Goal: Task Accomplishment & Management: Manage account settings

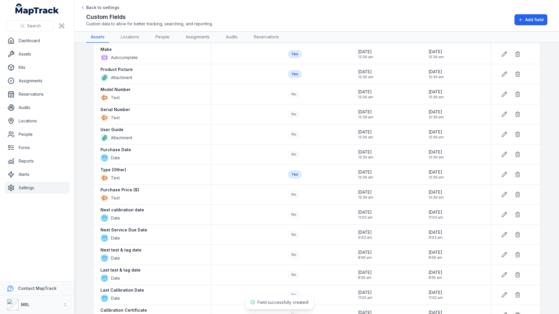
scroll to position [326, 0]
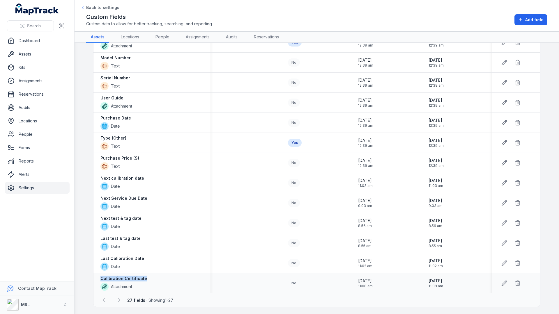
drag, startPoint x: 147, startPoint y: 278, endPoint x: 97, endPoint y: 279, distance: 50.1
click at [97, 279] on div "Calibration Certificate Attachment" at bounding box center [151, 284] width 117 height 20
click at [88, 283] on main "Search for fields Field Help Required Created Date Updated Date Stock Type Text…" at bounding box center [316, 178] width 484 height 271
click at [30, 188] on link "Settings" at bounding box center [37, 188] width 65 height 12
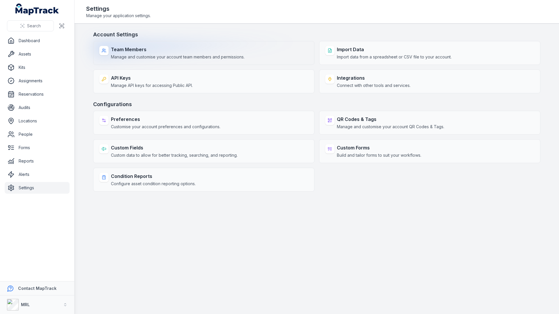
click at [160, 52] on strong "Team Members" at bounding box center [178, 49] width 134 height 7
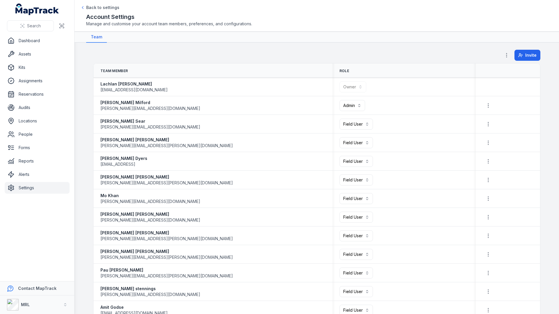
click at [507, 53] on icon "button" at bounding box center [506, 55] width 6 height 6
click at [478, 68] on div "Permissions" at bounding box center [477, 70] width 65 height 10
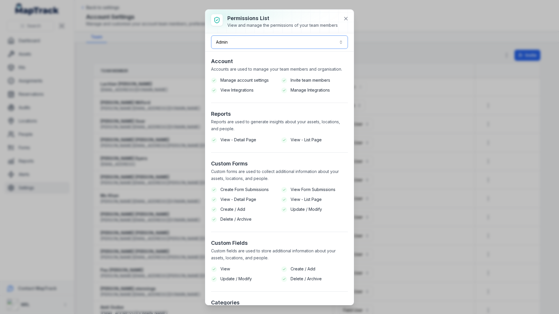
click at [241, 43] on button "Admin *****" at bounding box center [279, 41] width 137 height 13
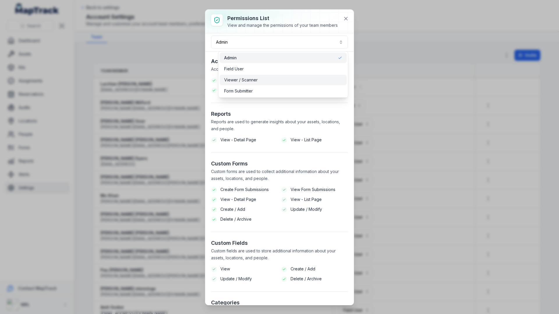
click at [236, 81] on span "Viewer / Scanner" at bounding box center [240, 80] width 33 height 6
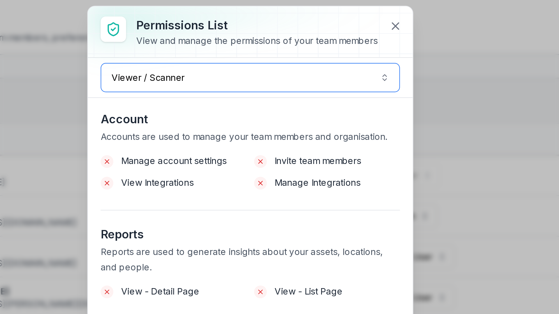
click at [240, 48] on button "Viewer / Scanner *******" at bounding box center [279, 41] width 137 height 13
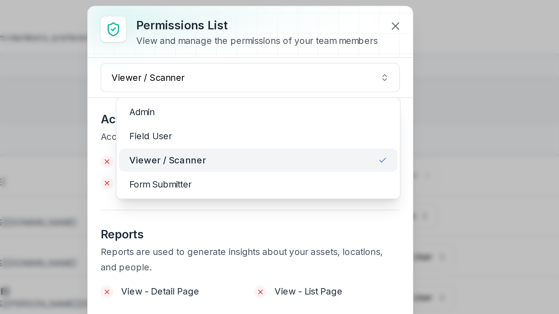
click at [250, 120] on div "Permissions List View and manage the permissions of your team members Viewer / …" at bounding box center [279, 158] width 148 height 296
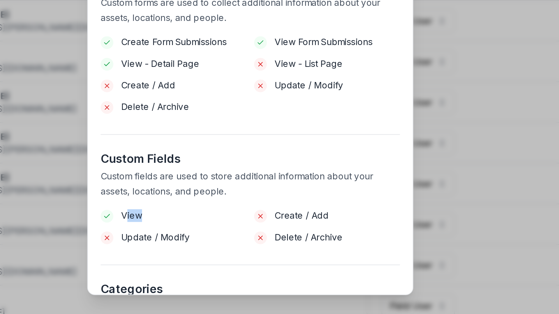
drag, startPoint x: 234, startPoint y: 270, endPoint x: 222, endPoint y: 270, distance: 11.9
click at [222, 270] on li "View" at bounding box center [244, 269] width 67 height 6
drag, startPoint x: 292, startPoint y: 269, endPoint x: 322, endPoint y: 270, distance: 30.9
click at [322, 270] on li "Create / Add" at bounding box center [314, 269] width 67 height 6
drag, startPoint x: 218, startPoint y: 279, endPoint x: 260, endPoint y: 280, distance: 41.9
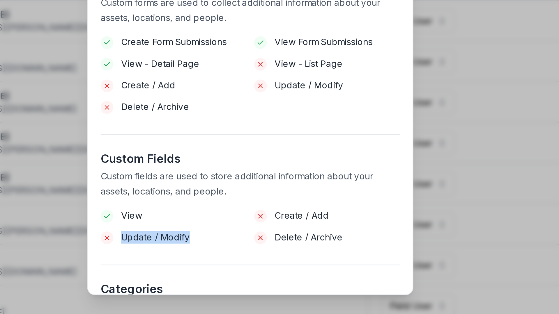
click at [260, 280] on li "Update / Modify" at bounding box center [244, 279] width 67 height 6
drag, startPoint x: 291, startPoint y: 279, endPoint x: 318, endPoint y: 281, distance: 27.5
click at [318, 281] on span "Delete / Archive" at bounding box center [305, 279] width 31 height 6
click at [300, 290] on section "Custom Fields Custom fields are used to store additional information about your…" at bounding box center [279, 265] width 137 height 53
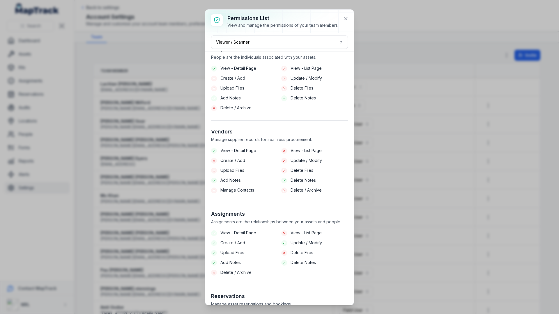
scroll to position [515, 0]
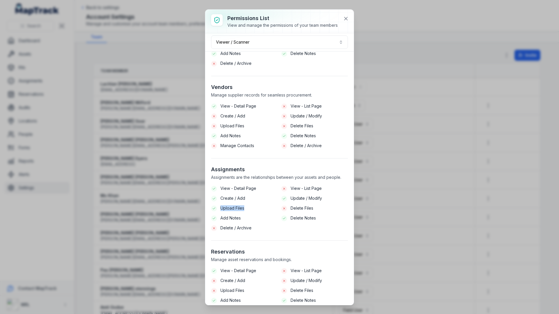
drag, startPoint x: 221, startPoint y: 208, endPoint x: 244, endPoint y: 208, distance: 23.9
click at [244, 208] on li "Upload Files" at bounding box center [244, 208] width 67 height 6
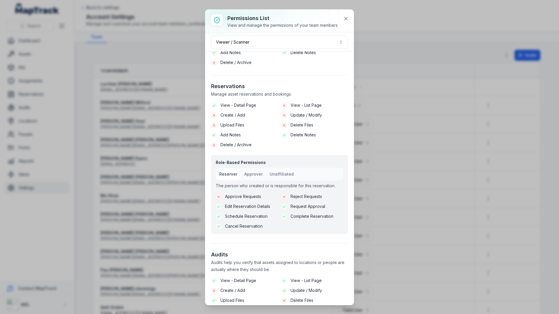
scroll to position [682, 0]
click at [259, 175] on button "Approver" at bounding box center [253, 173] width 23 height 10
click at [286, 171] on button "Unaffiliated" at bounding box center [281, 173] width 29 height 10
click at [232, 170] on button "Reserver" at bounding box center [228, 173] width 23 height 10
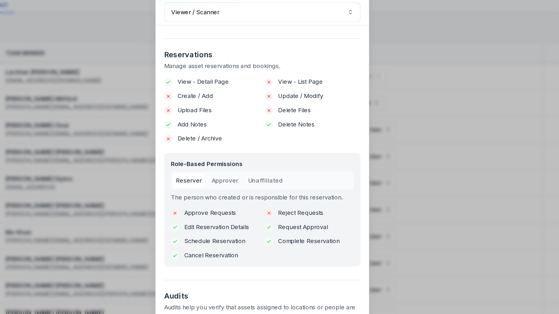
scroll to position [696, 0]
click at [235, 160] on button "Reserver" at bounding box center [228, 159] width 23 height 10
click at [246, 160] on button "Approver" at bounding box center [253, 159] width 23 height 10
click at [270, 161] on button "Unaffiliated" at bounding box center [281, 159] width 29 height 10
click at [256, 162] on button "Approver" at bounding box center [253, 159] width 23 height 10
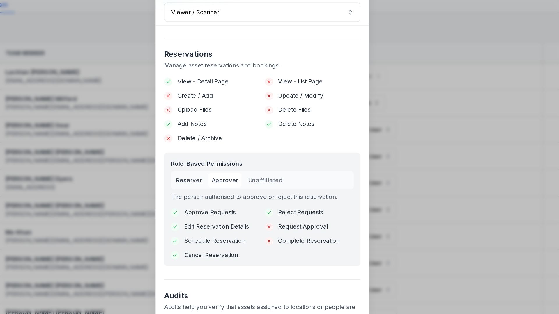
click at [231, 162] on button "Reserver" at bounding box center [228, 159] width 23 height 10
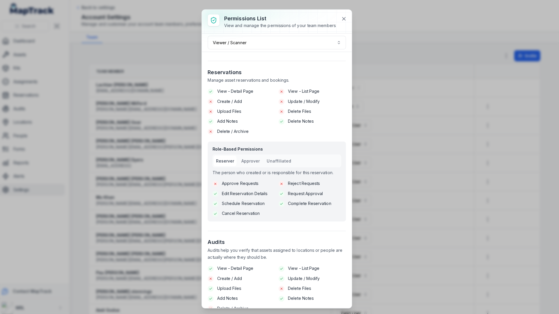
scroll to position [0, 0]
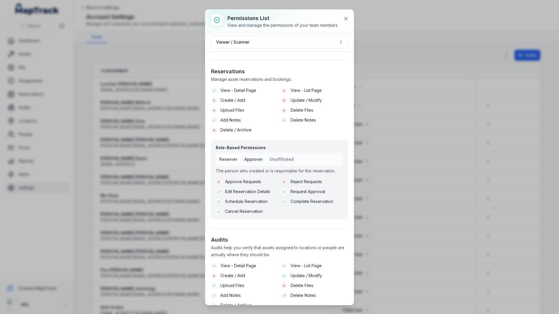
click at [252, 161] on button "Approver" at bounding box center [253, 159] width 23 height 10
click at [225, 159] on button "Reserver" at bounding box center [228, 159] width 23 height 10
click at [282, 40] on button "Viewer / Scanner *******" at bounding box center [279, 41] width 137 height 13
click at [282, 143] on div "Permissions List View and manage the permissions of your team members Viewer / …" at bounding box center [279, 158] width 148 height 296
click at [287, 161] on button "Unaffiliated" at bounding box center [281, 159] width 29 height 10
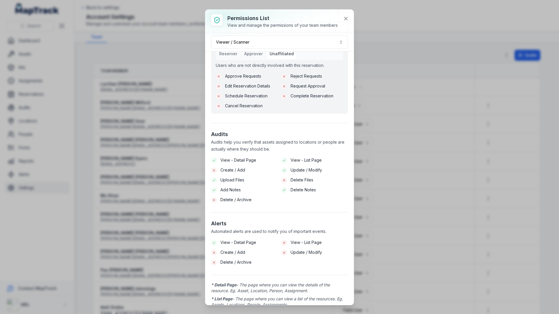
scroll to position [810, 0]
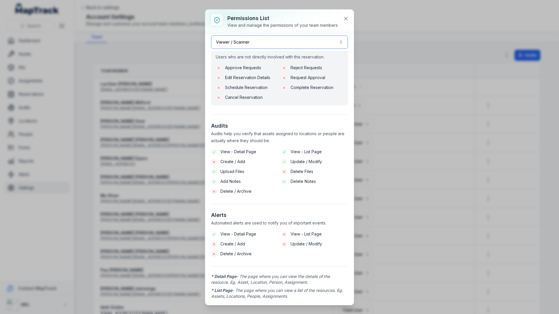
click at [274, 43] on button "Viewer / Scanner *******" at bounding box center [279, 41] width 137 height 13
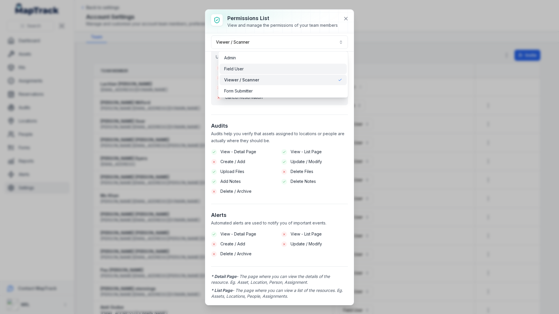
click at [265, 68] on div "Field User" at bounding box center [283, 69] width 118 height 6
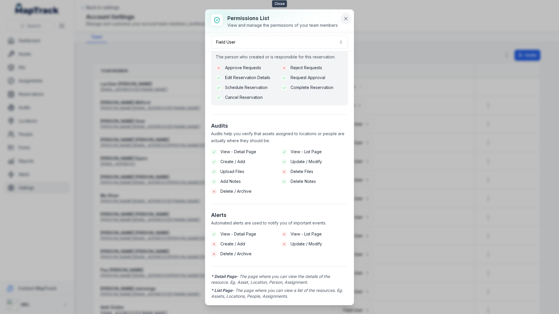
click at [346, 17] on icon at bounding box center [346, 19] width 6 height 6
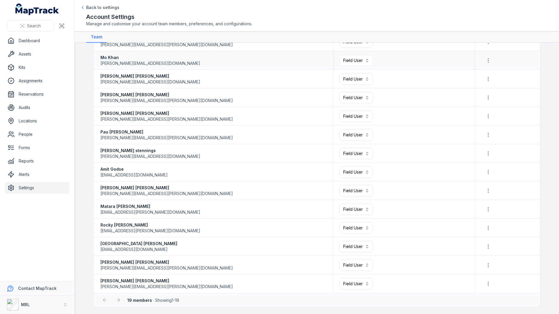
scroll to position [0, 0]
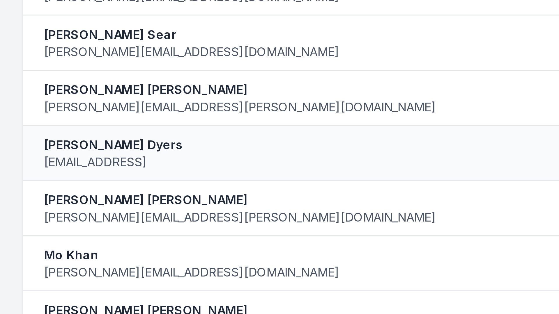
drag, startPoint x: 145, startPoint y: 165, endPoint x: 152, endPoint y: 165, distance: 6.4
click at [152, 165] on div "[PERSON_NAME] [EMAIL_ADDRESS]" at bounding box center [212, 162] width 225 height 12
drag, startPoint x: 153, startPoint y: 165, endPoint x: 102, endPoint y: 166, distance: 51.2
click at [102, 166] on div "[PERSON_NAME] [EMAIL_ADDRESS]" at bounding box center [212, 162] width 225 height 12
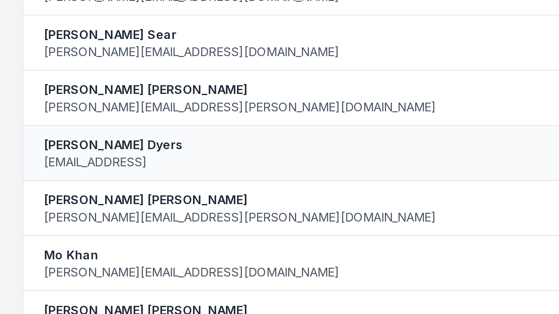
click at [193, 166] on div "[PERSON_NAME] [EMAIL_ADDRESS]" at bounding box center [212, 162] width 225 height 12
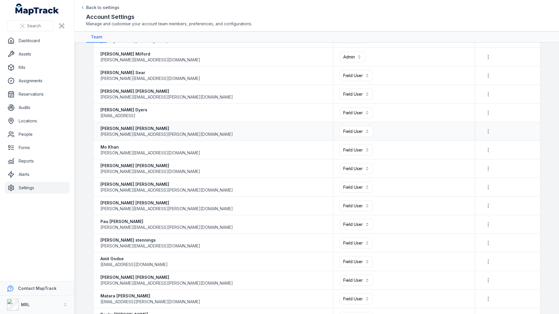
scroll to position [49, 0]
click at [353, 189] on button "Field User ******" at bounding box center [355, 187] width 33 height 11
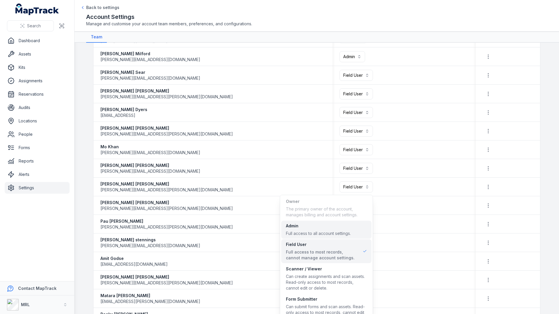
click at [303, 228] on div "Admin" at bounding box center [318, 226] width 65 height 6
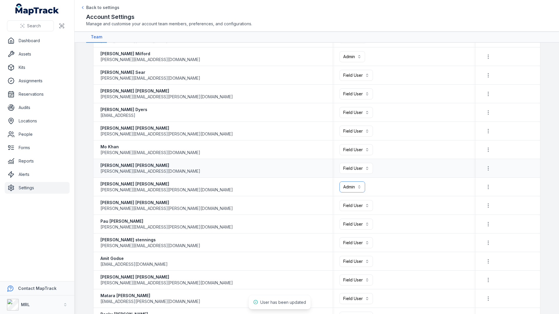
scroll to position [56, 0]
